Goal: Navigation & Orientation: Understand site structure

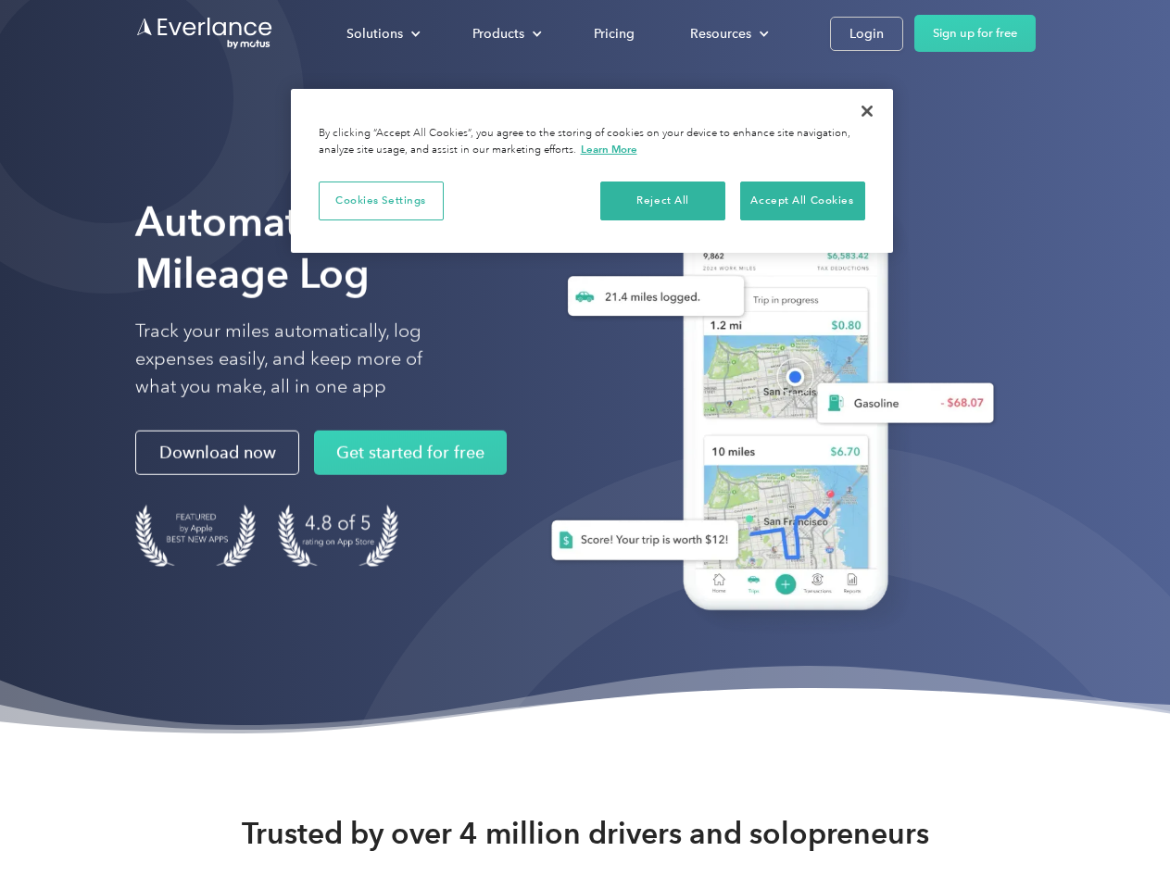
click at [383, 33] on div "Solutions" at bounding box center [375, 33] width 57 height 23
click at [505, 33] on div "Products" at bounding box center [499, 33] width 52 height 23
click at [727, 33] on div "Resources" at bounding box center [720, 33] width 61 height 23
click at [381, 200] on button "Cookies Settings" at bounding box center [381, 201] width 125 height 39
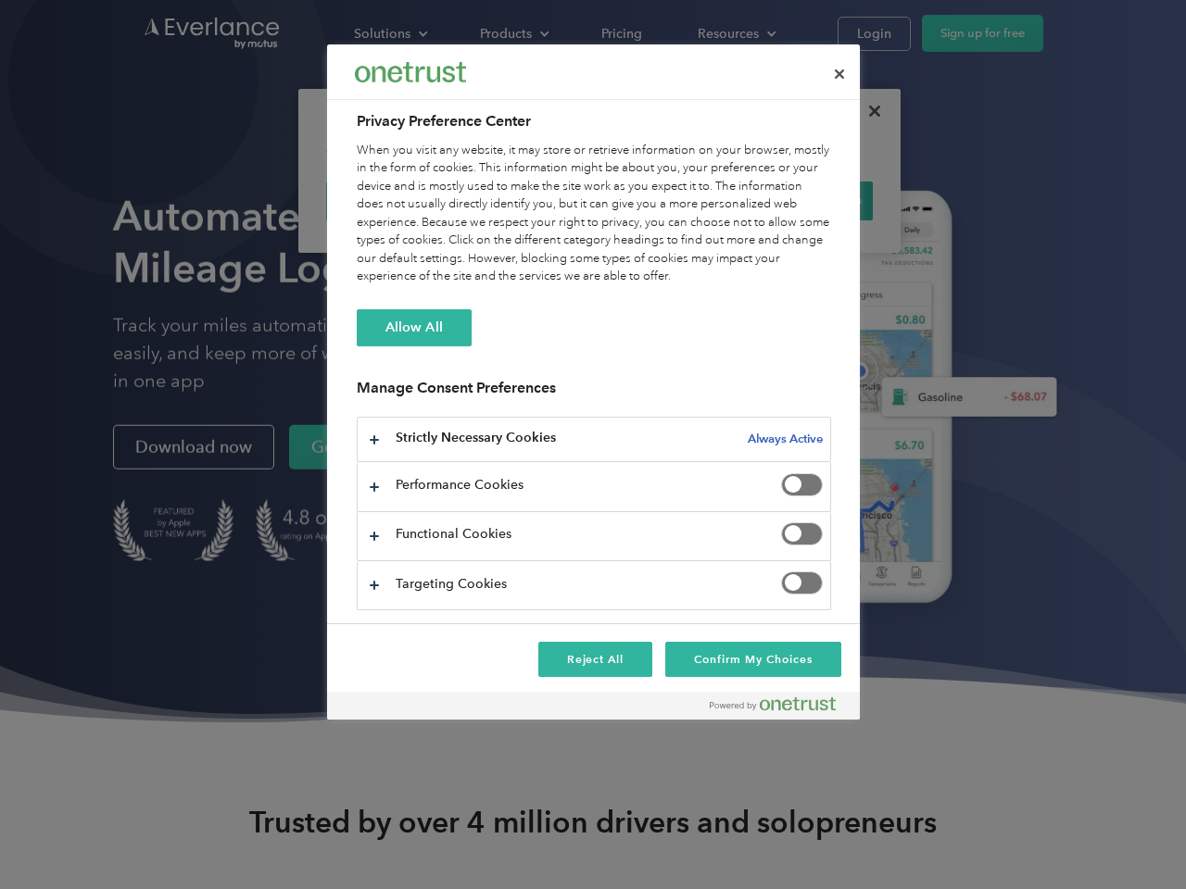
click at [663, 200] on div "When you visit any website, it may store or retrieve information on your browse…" at bounding box center [594, 214] width 474 height 145
click at [802, 200] on div "When you visit any website, it may store or retrieve information on your browse…" at bounding box center [594, 214] width 474 height 145
click at [867, 111] on div at bounding box center [593, 444] width 1186 height 889
